Goal: Transaction & Acquisition: Register for event/course

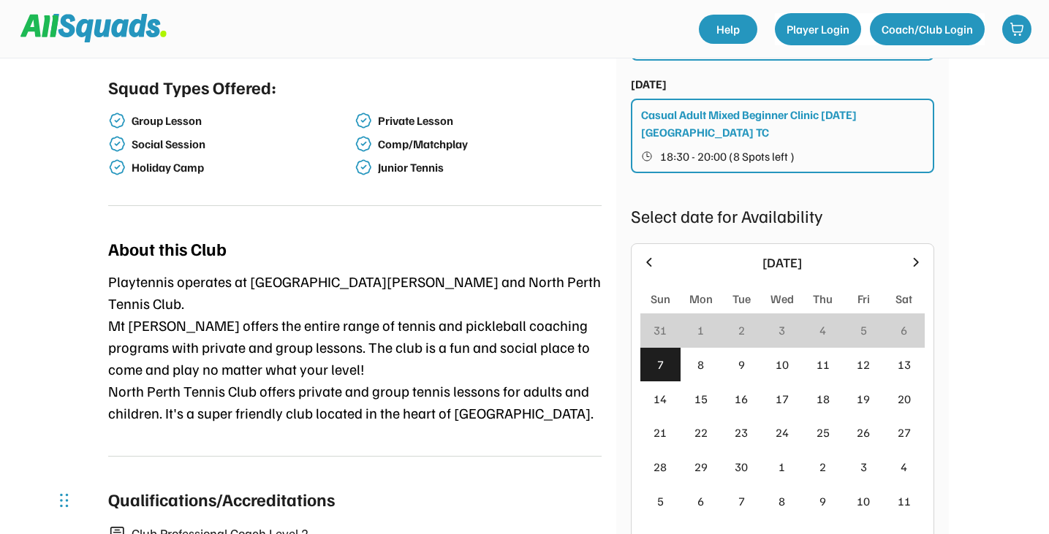
scroll to position [472, 0]
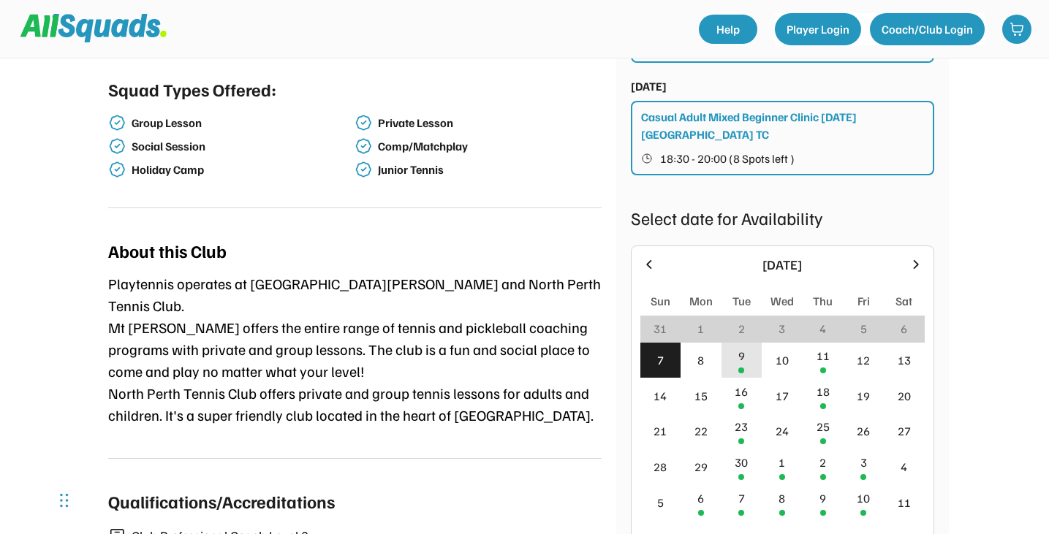
click at [737, 343] on div "9" at bounding box center [741, 361] width 41 height 36
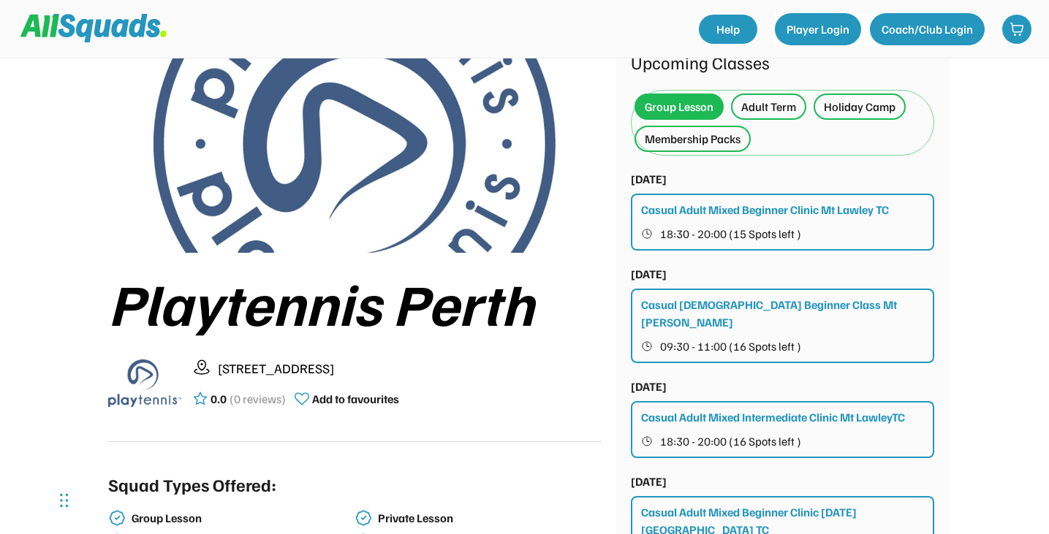
scroll to position [75, 0]
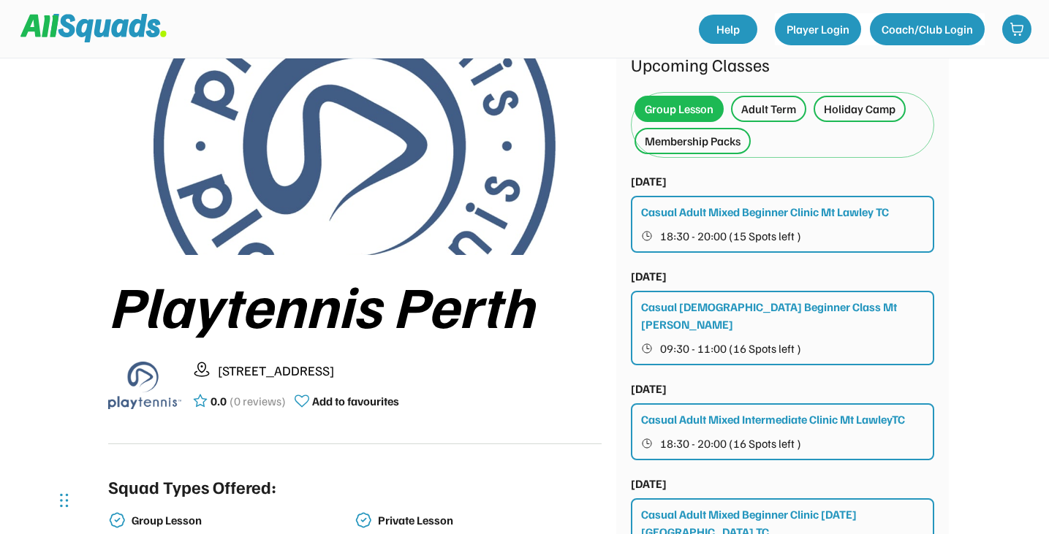
click at [770, 112] on div "Adult Term" at bounding box center [768, 109] width 55 height 18
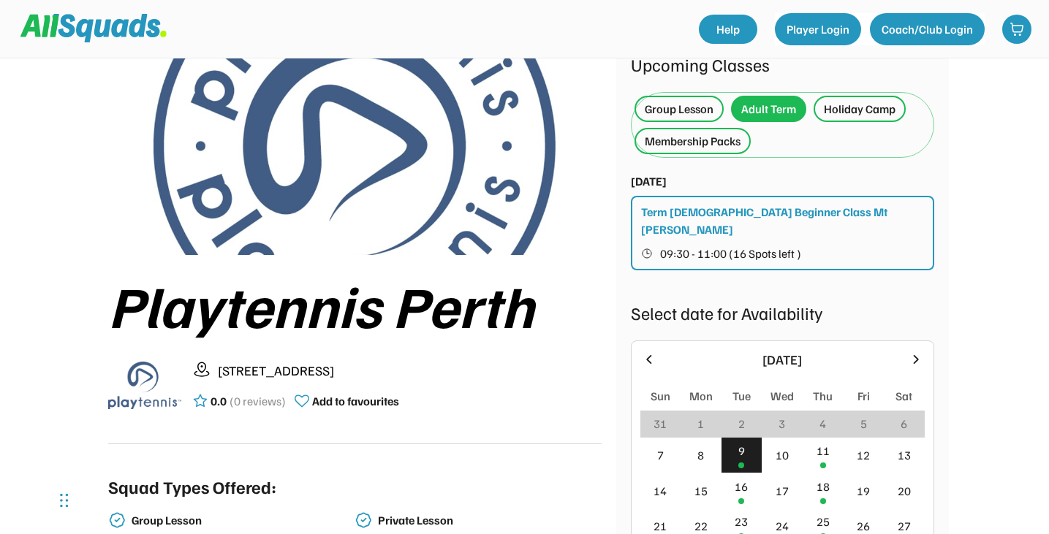
click at [686, 108] on div "Group Lesson" at bounding box center [679, 109] width 69 height 18
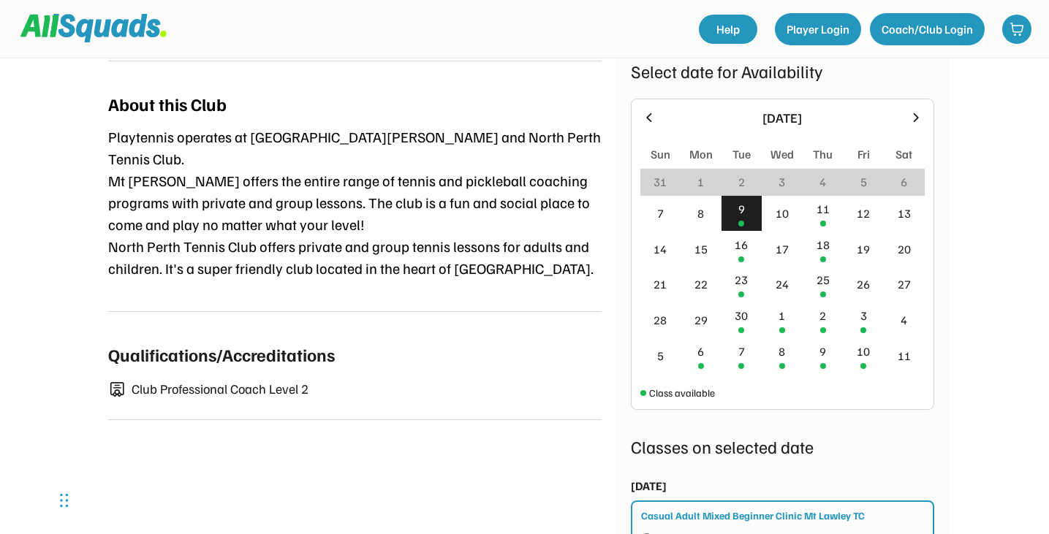
scroll to position [620, 0]
click at [737, 235] on div "16" at bounding box center [741, 244] width 13 height 18
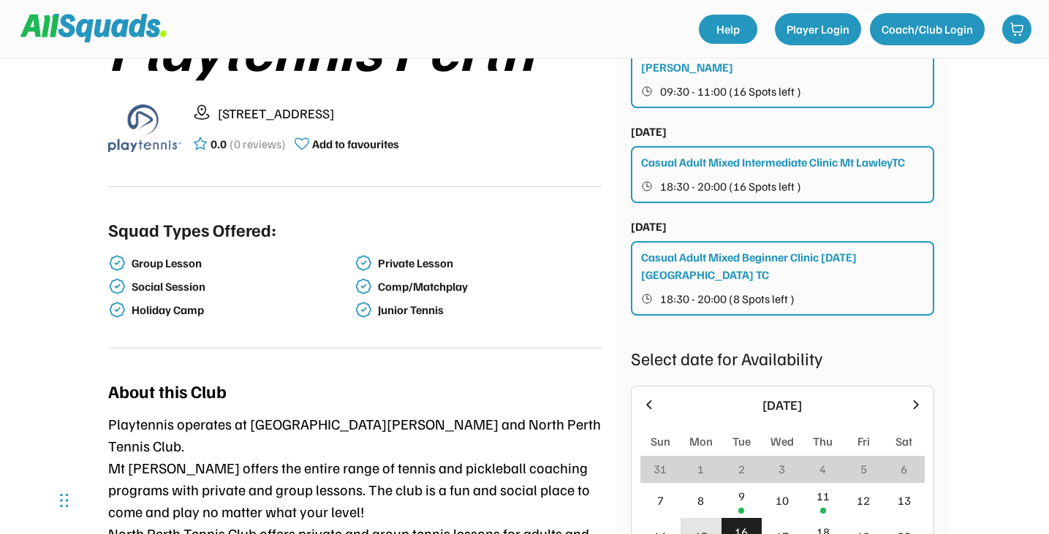
scroll to position [0, 0]
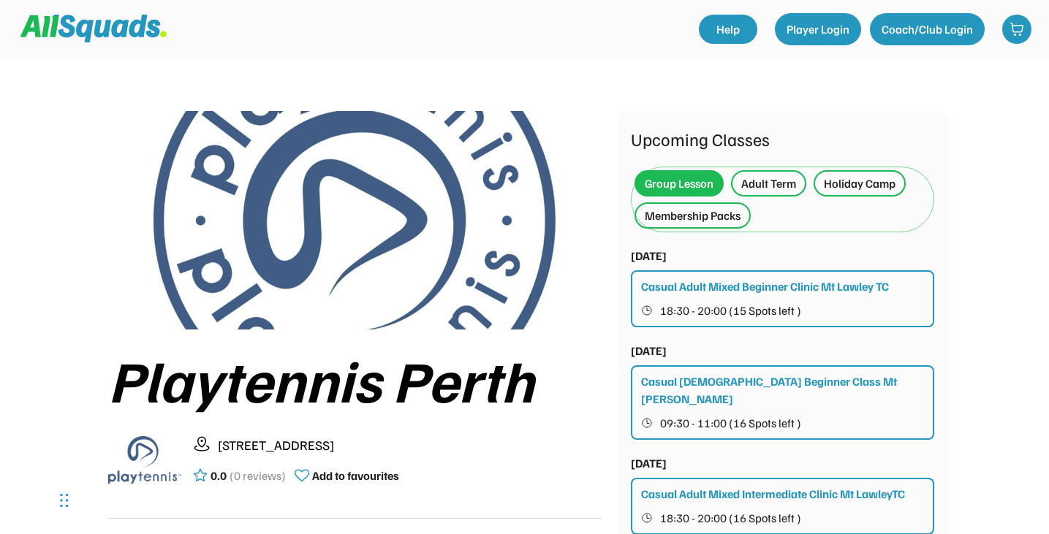
click at [854, 174] on div "Holiday Camp" at bounding box center [859, 183] width 92 height 26
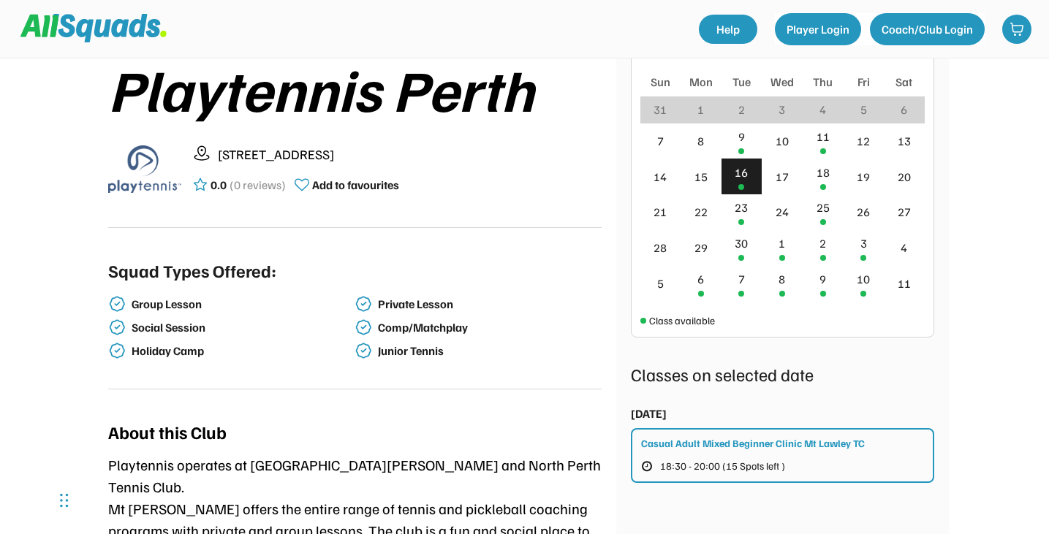
scroll to position [292, 0]
click at [827, 178] on div "18" at bounding box center [822, 172] width 13 height 18
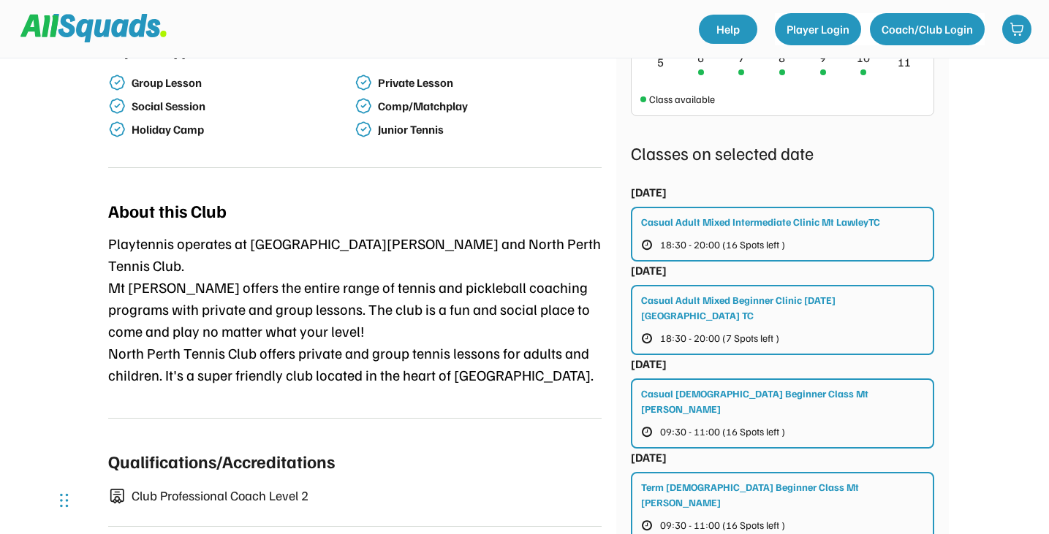
scroll to position [515, 0]
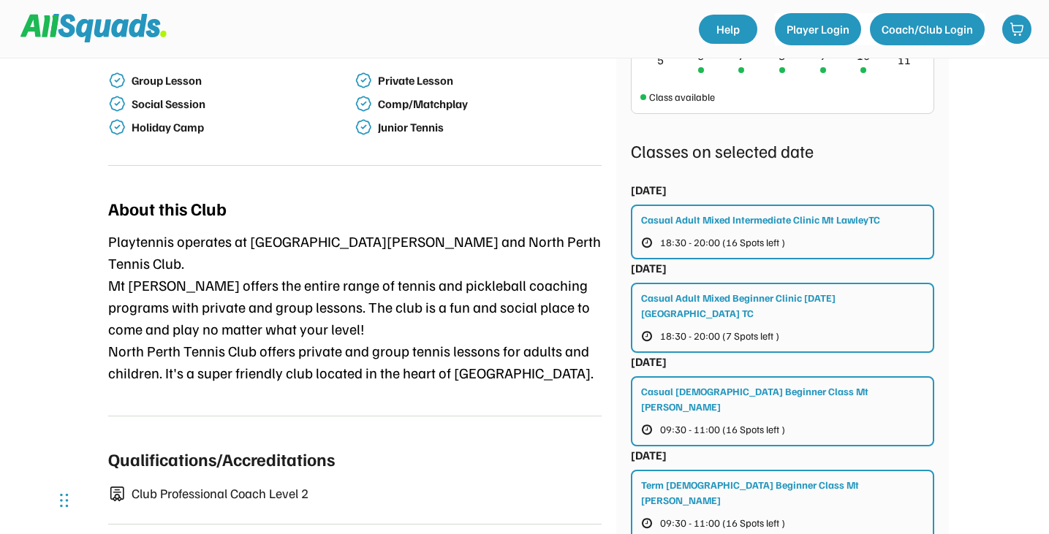
click at [784, 303] on div "Casual Adult Mixed Beginner Clinic [DATE] [GEOGRAPHIC_DATA] TC" at bounding box center [783, 305] width 284 height 31
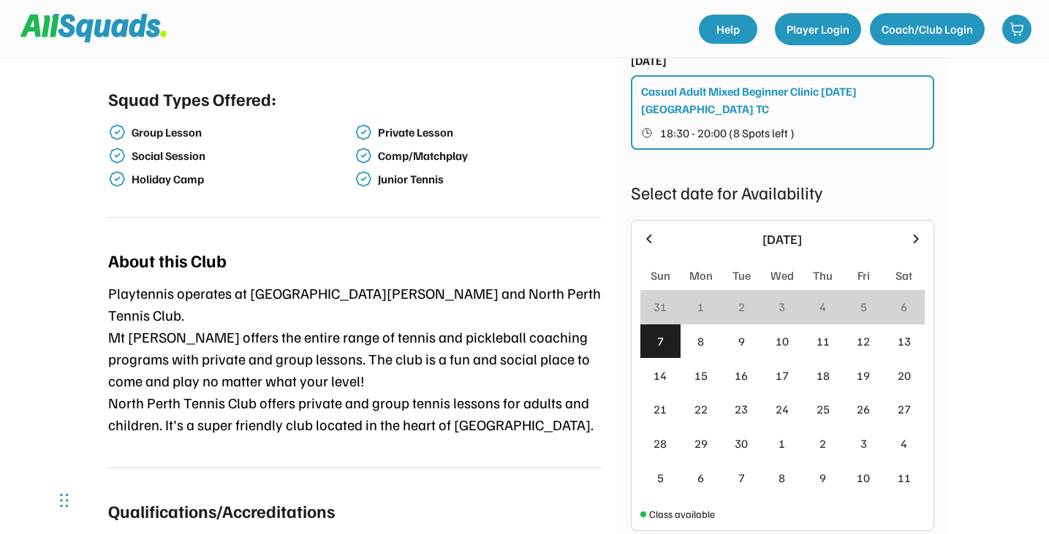
scroll to position [463, 0]
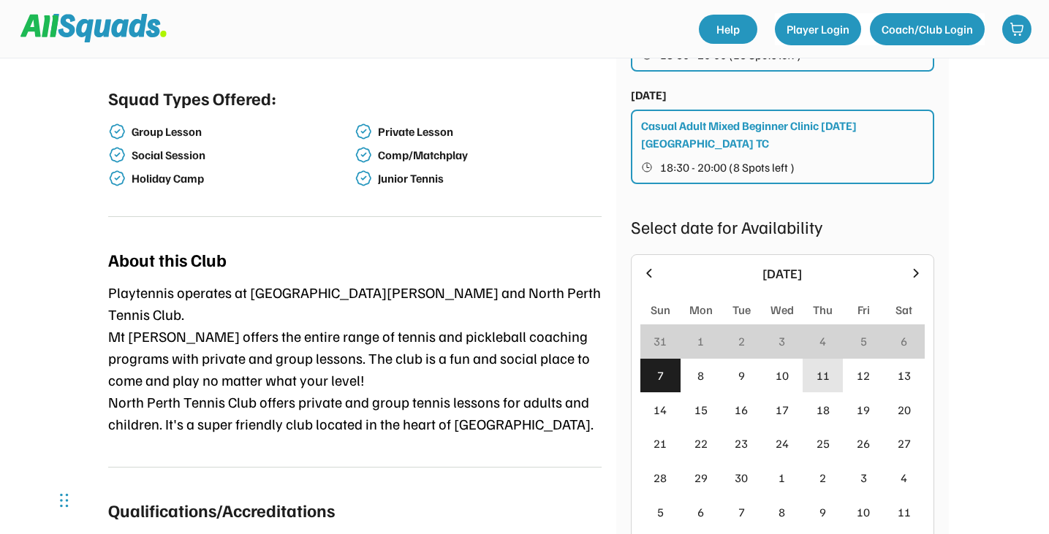
click at [827, 367] on div "11" at bounding box center [822, 376] width 13 height 18
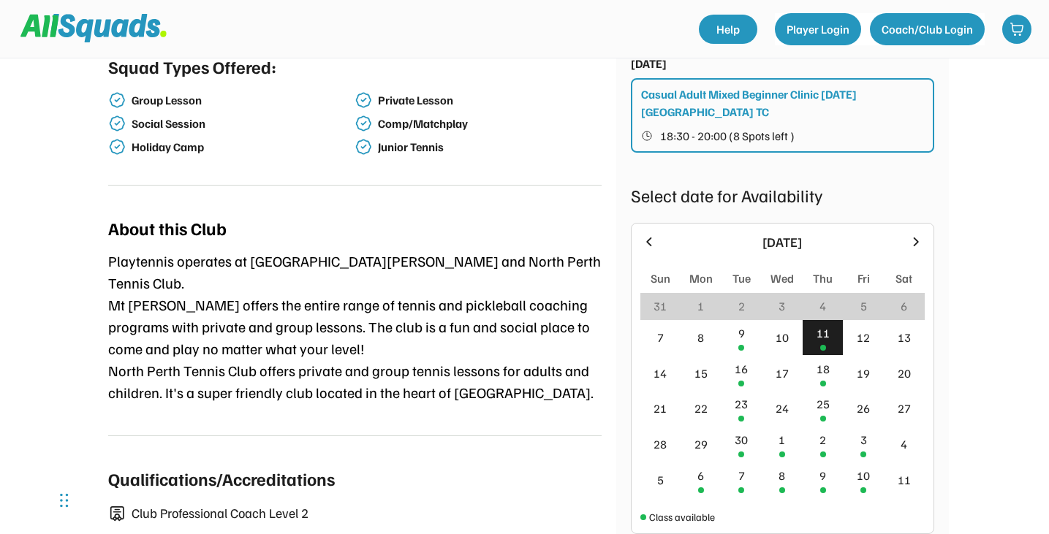
scroll to position [0, 0]
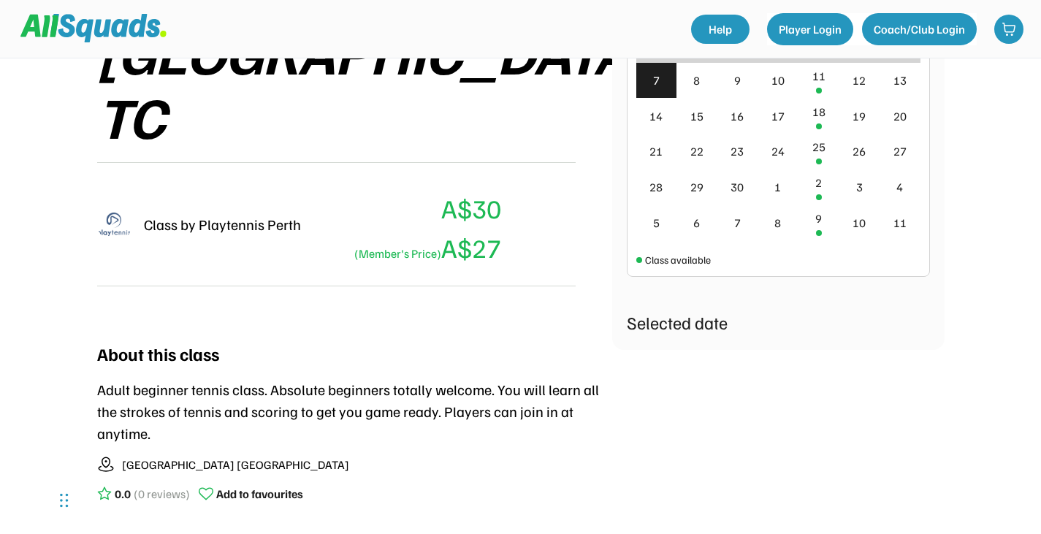
scroll to position [726, 0]
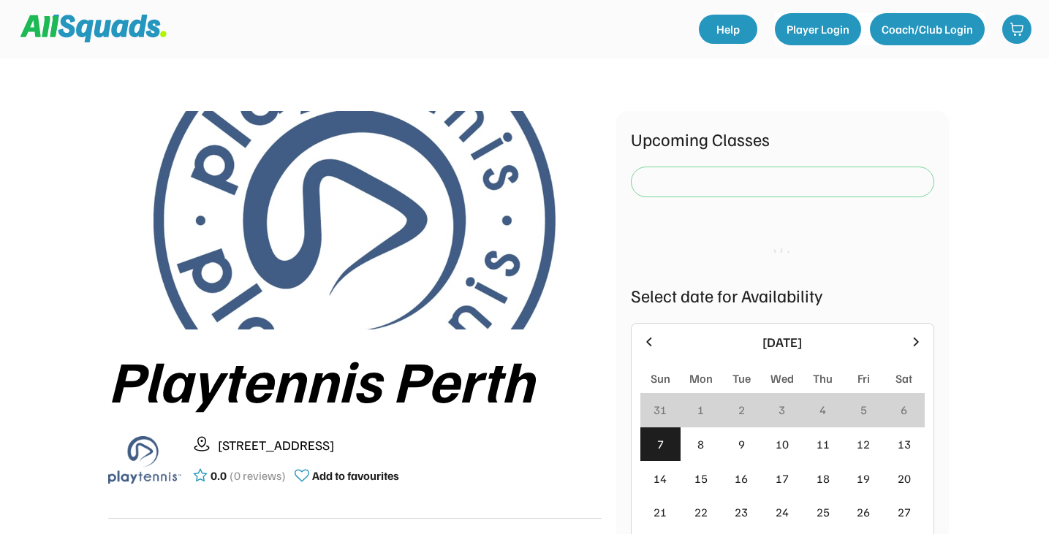
scroll to position [51, 0]
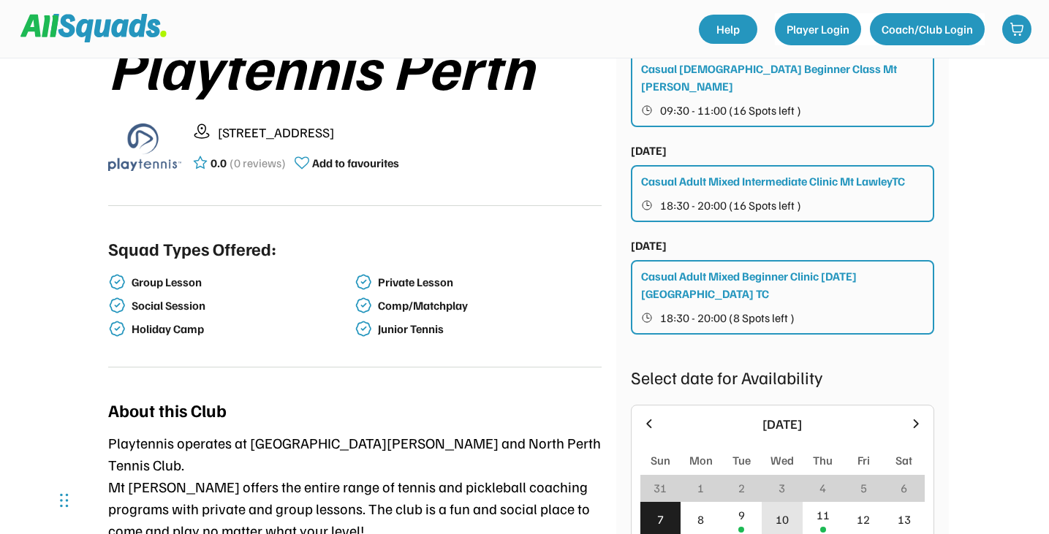
scroll to position [432, 0]
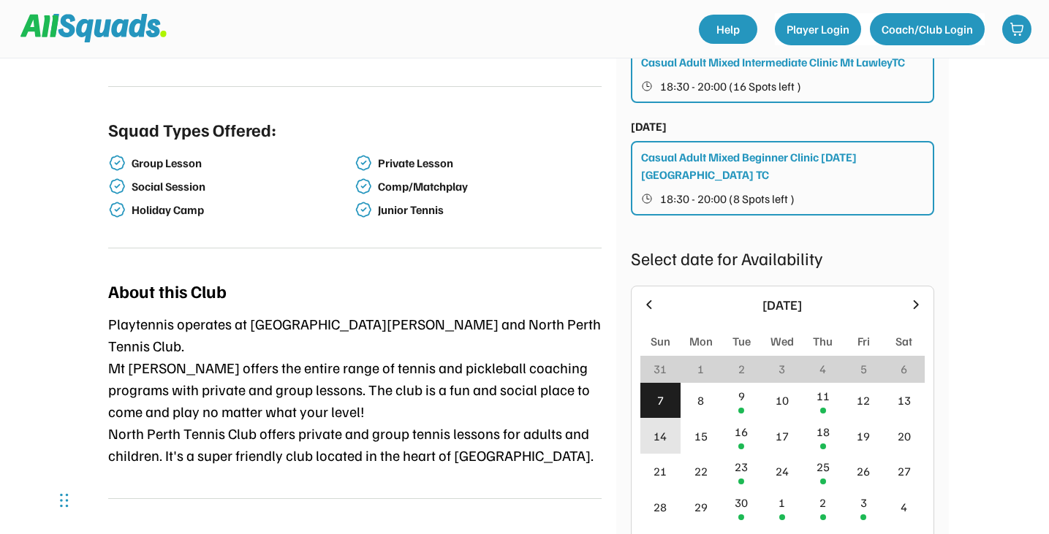
click at [672, 418] on div "14" at bounding box center [660, 436] width 41 height 36
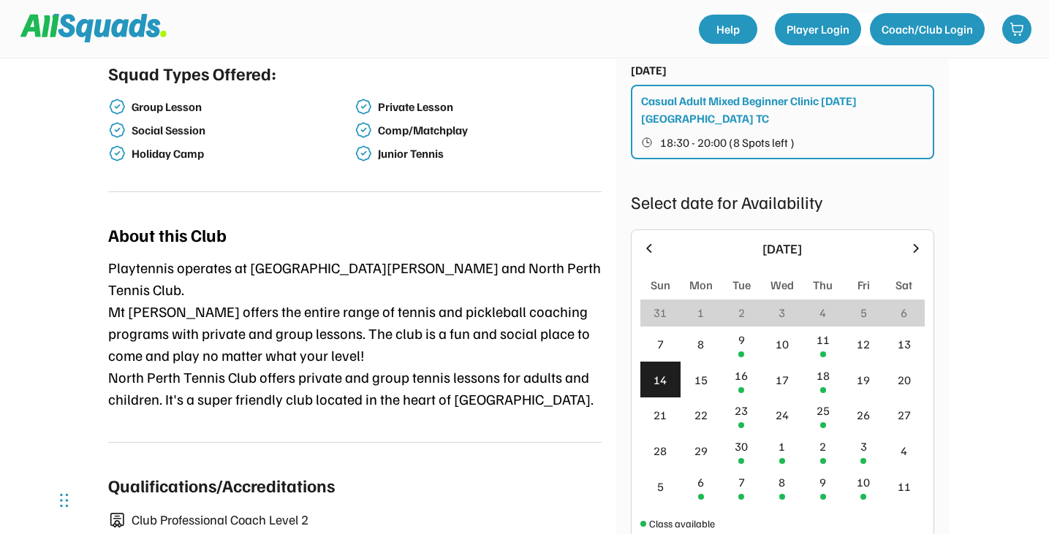
scroll to position [489, 0]
click at [658, 406] on div "21" at bounding box center [659, 415] width 13 height 18
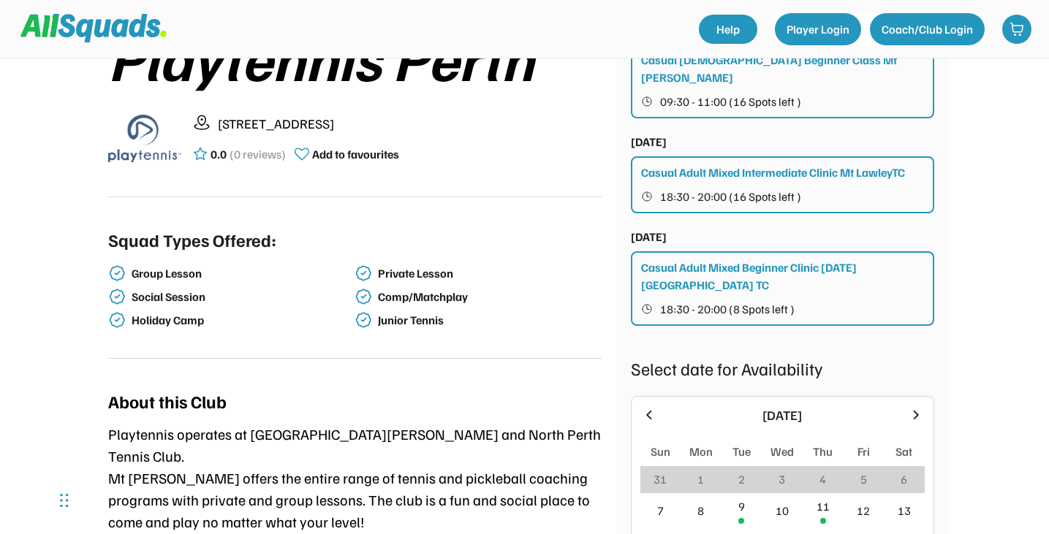
scroll to position [318, 0]
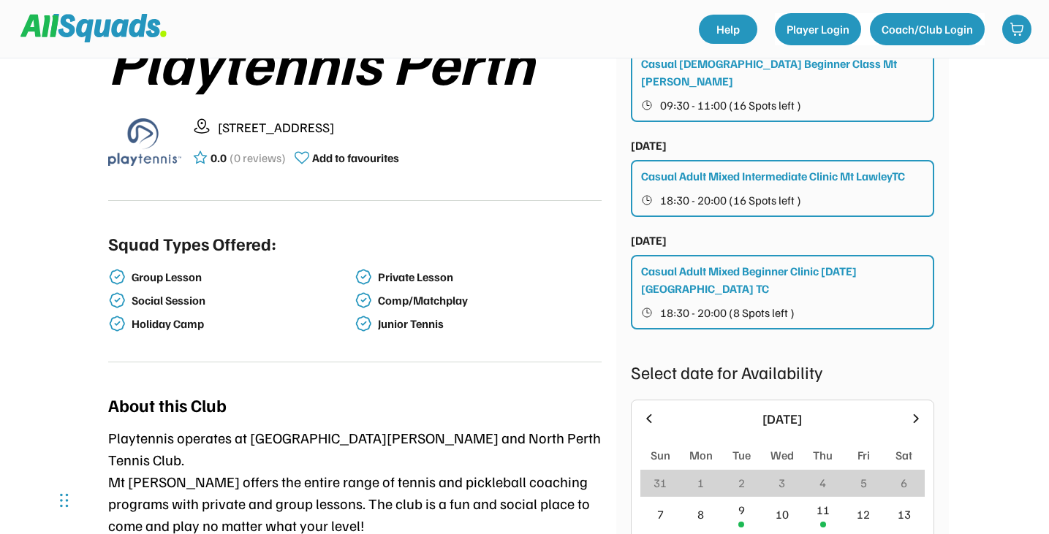
click at [915, 411] on icon at bounding box center [916, 419] width 16 height 16
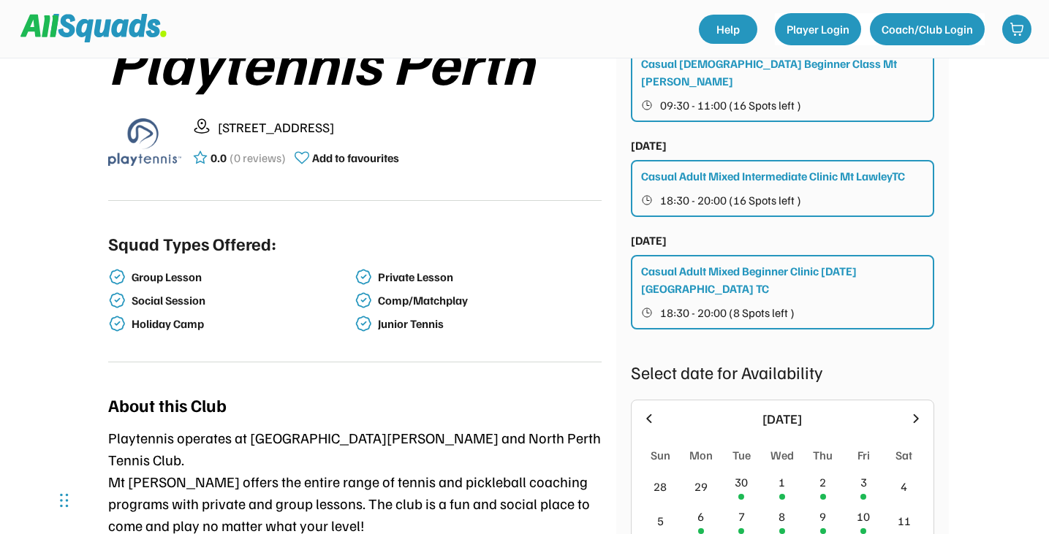
click at [646, 414] on icon at bounding box center [648, 418] width 5 height 9
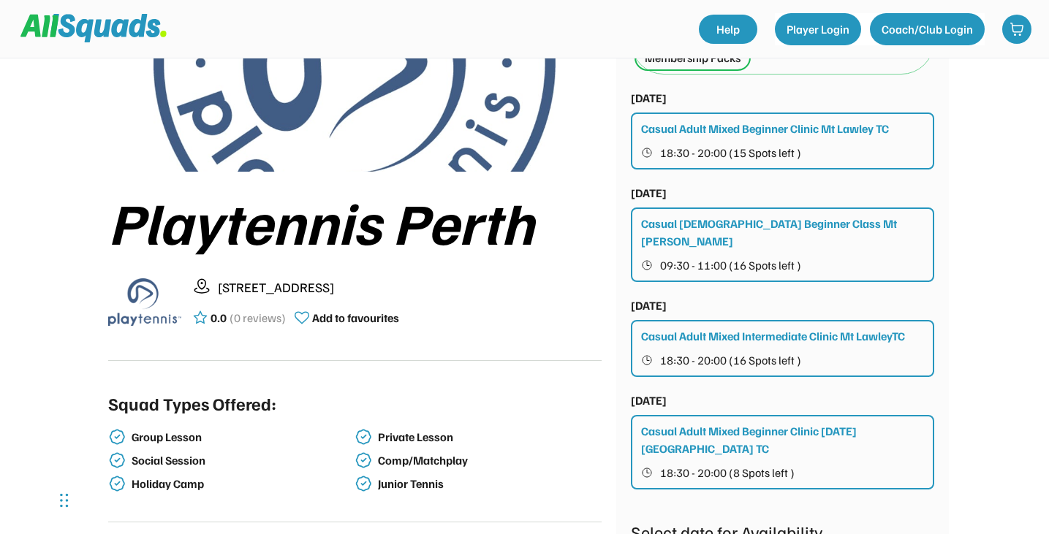
scroll to position [0, 0]
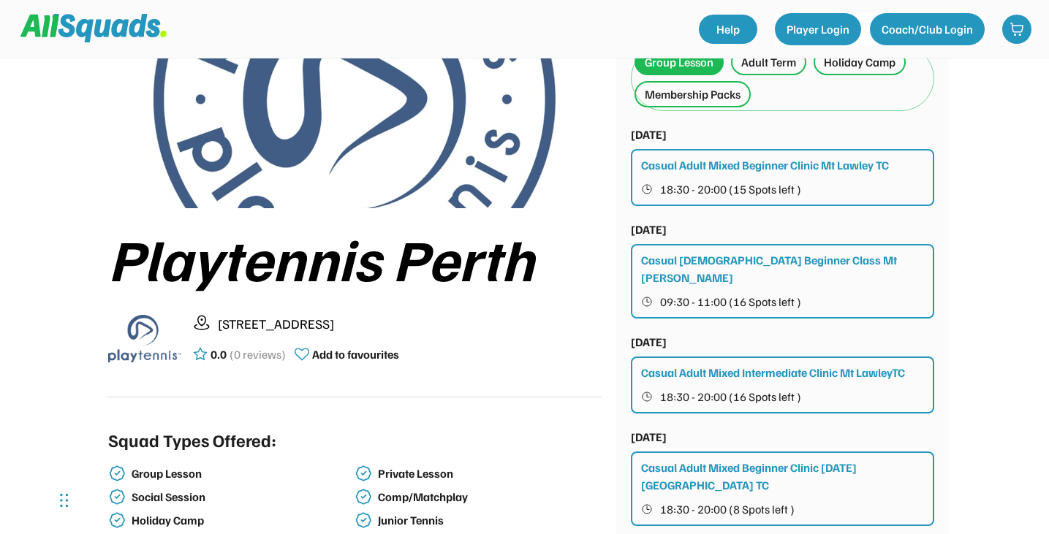
scroll to position [53, 0]
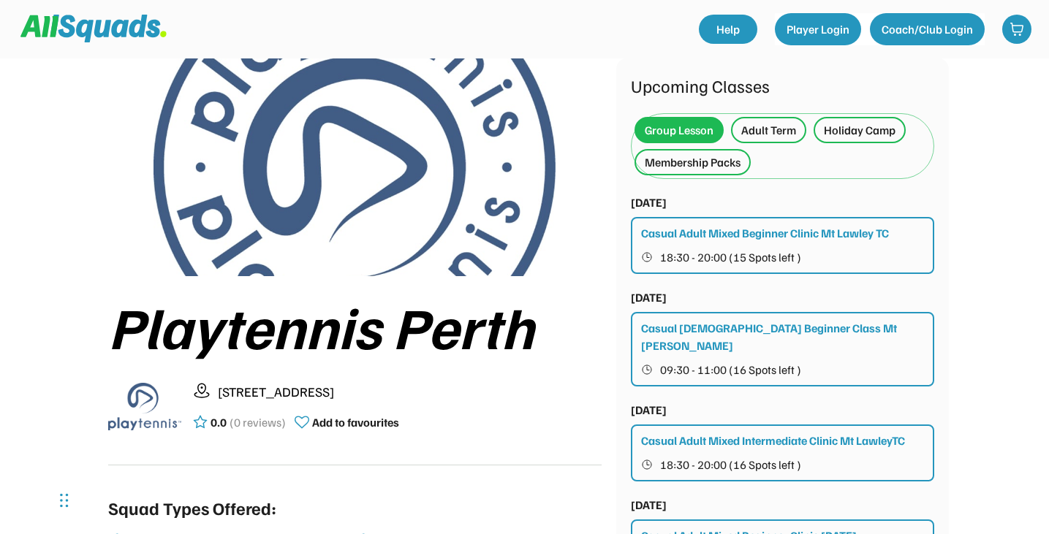
click at [866, 130] on div "Holiday Camp" at bounding box center [860, 130] width 72 height 18
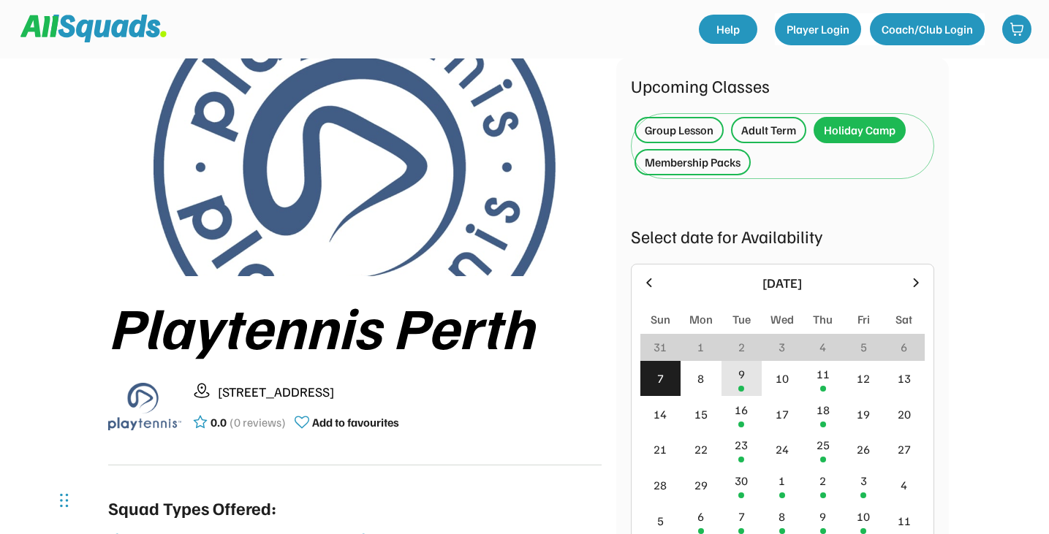
click at [737, 371] on div "9" at bounding box center [741, 379] width 41 height 36
click at [809, 371] on div "11" at bounding box center [822, 379] width 41 height 36
click at [678, 134] on div "Group Lesson" at bounding box center [679, 130] width 69 height 18
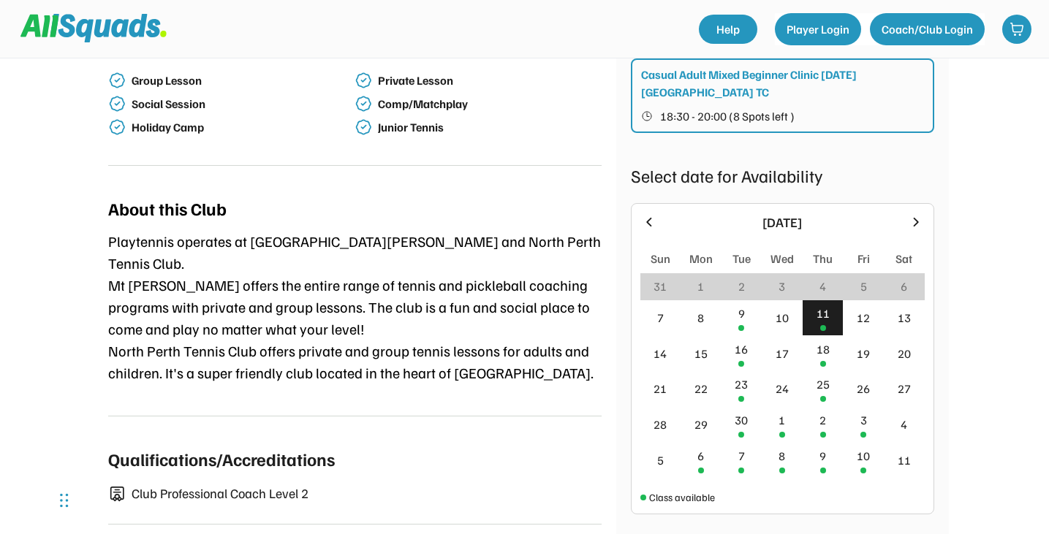
scroll to position [515, 0]
click at [739, 341] on div "16" at bounding box center [741, 353] width 41 height 36
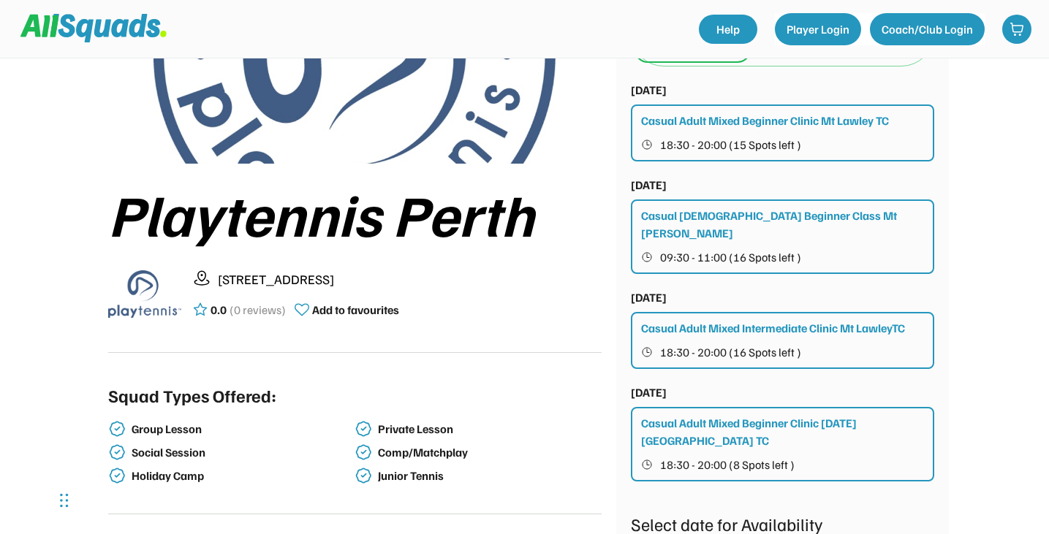
scroll to position [0, 0]
